Goal: Task Accomplishment & Management: Manage account settings

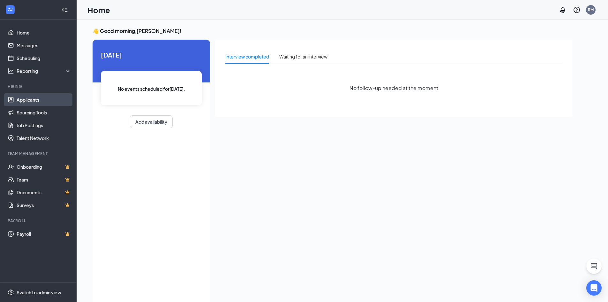
click at [49, 102] on link "Applicants" at bounding box center [44, 99] width 55 height 13
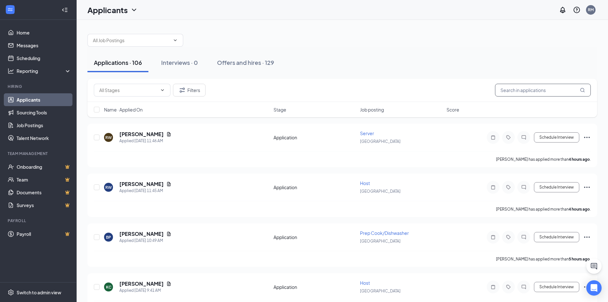
click at [505, 87] on input "text" at bounding box center [543, 90] width 96 height 13
type input "buck"
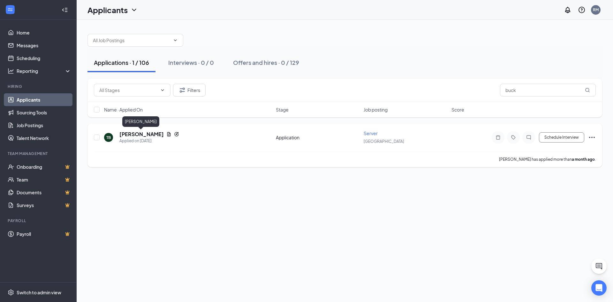
click at [142, 136] on h5 "[PERSON_NAME]" at bounding box center [141, 134] width 44 height 7
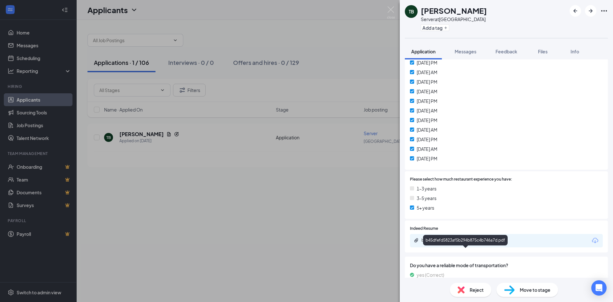
scroll to position [319, 0]
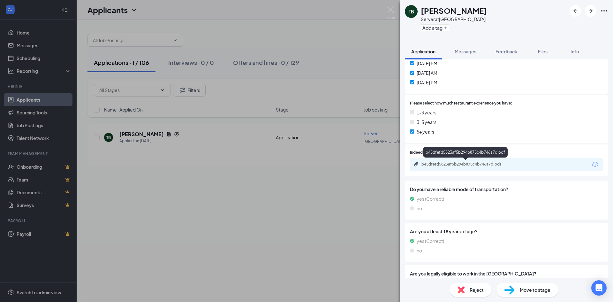
click at [414, 165] on icon "Paperclip" at bounding box center [416, 164] width 5 height 5
click at [371, 48] on div "TB [PERSON_NAME] Server at [GEOGRAPHIC_DATA] Add a tag Application Messages Fee…" at bounding box center [306, 151] width 613 height 302
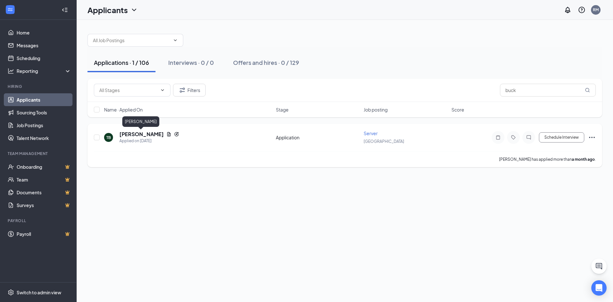
click at [149, 133] on h5 "[PERSON_NAME]" at bounding box center [141, 134] width 44 height 7
